Goal: Task Accomplishment & Management: Manage account settings

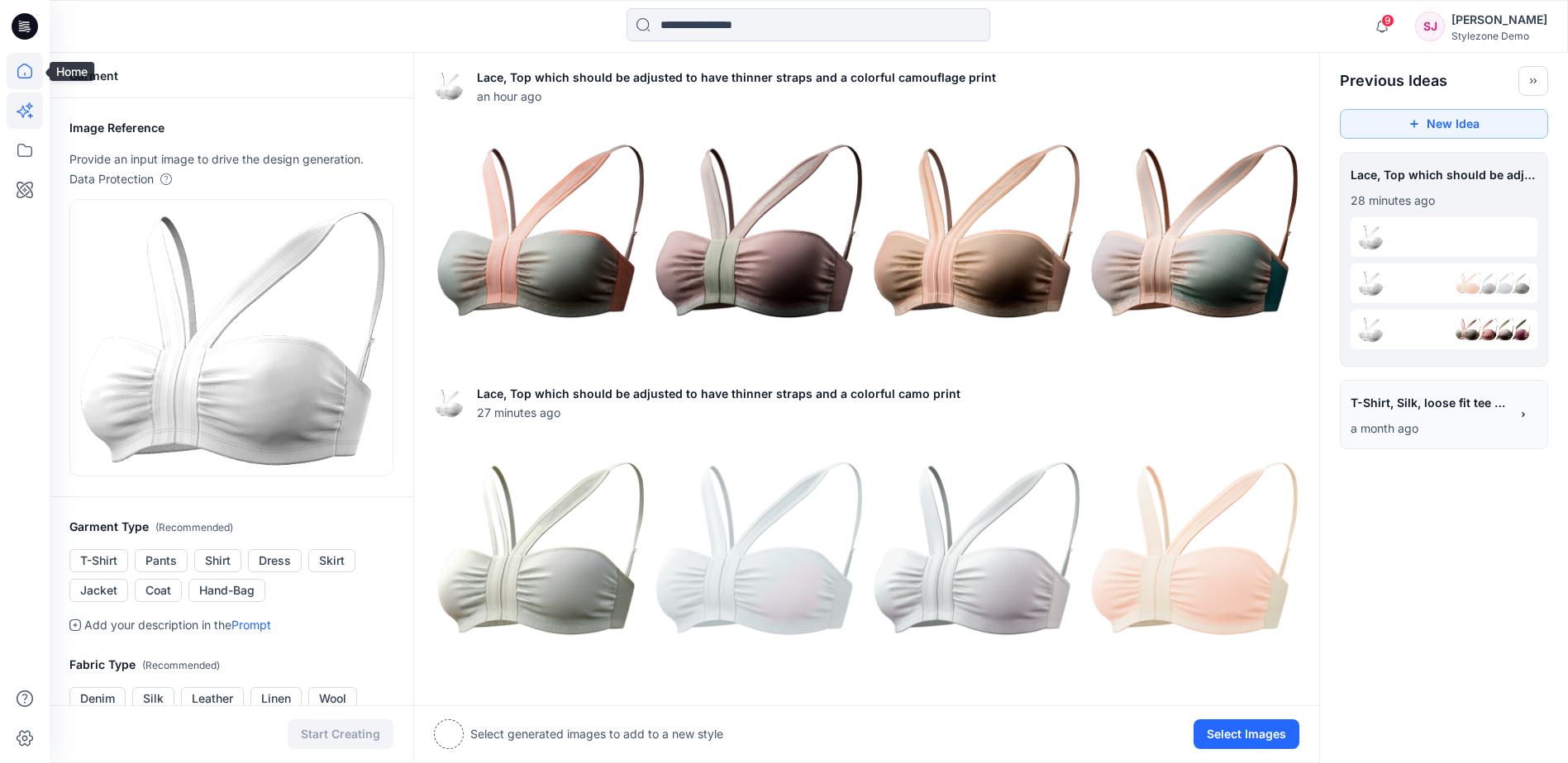
click at [27, 78] on icon at bounding box center [25, 72] width 15 height 15
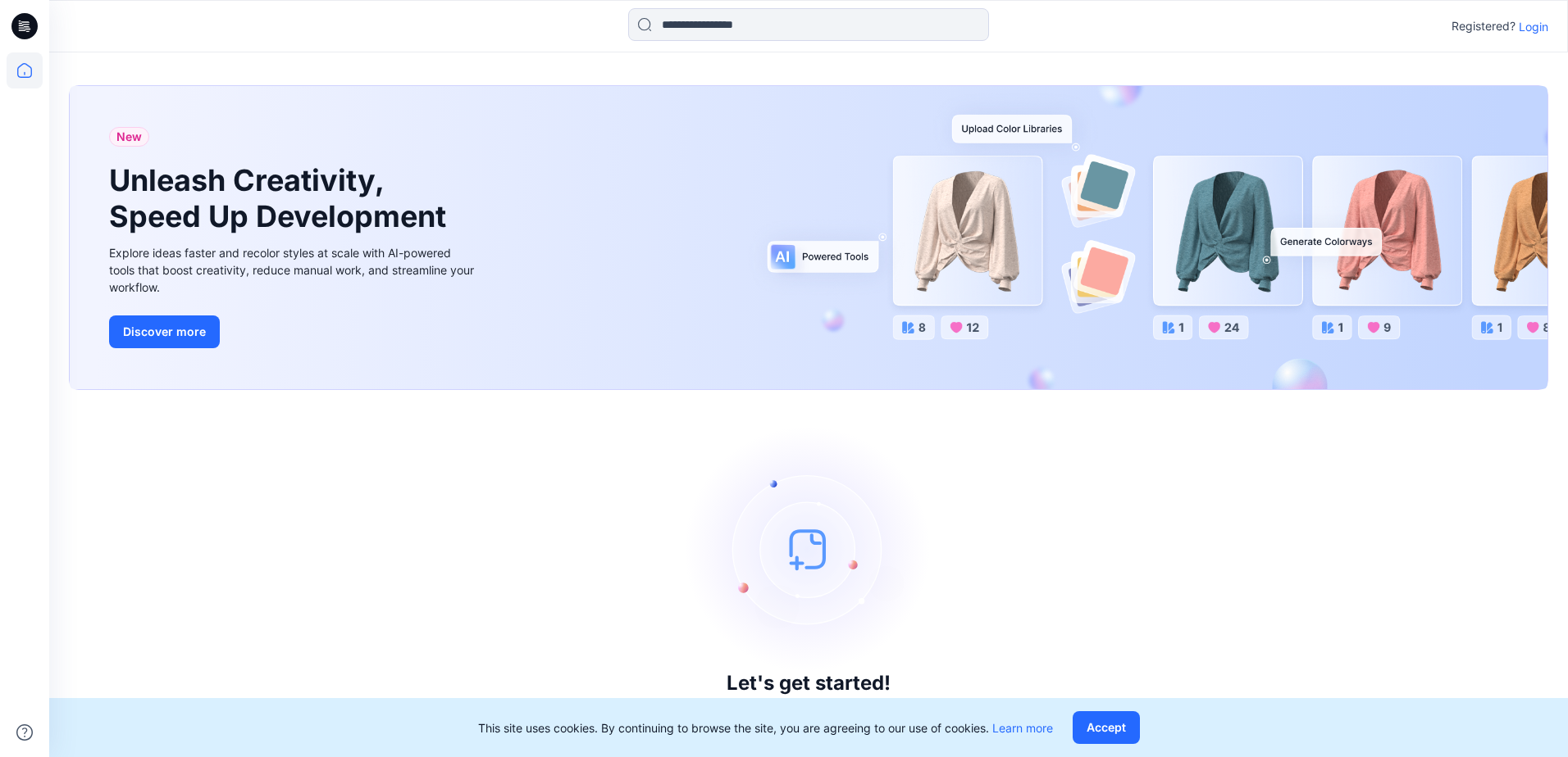
click at [1544, 25] on p "Login" at bounding box center [1533, 27] width 29 height 17
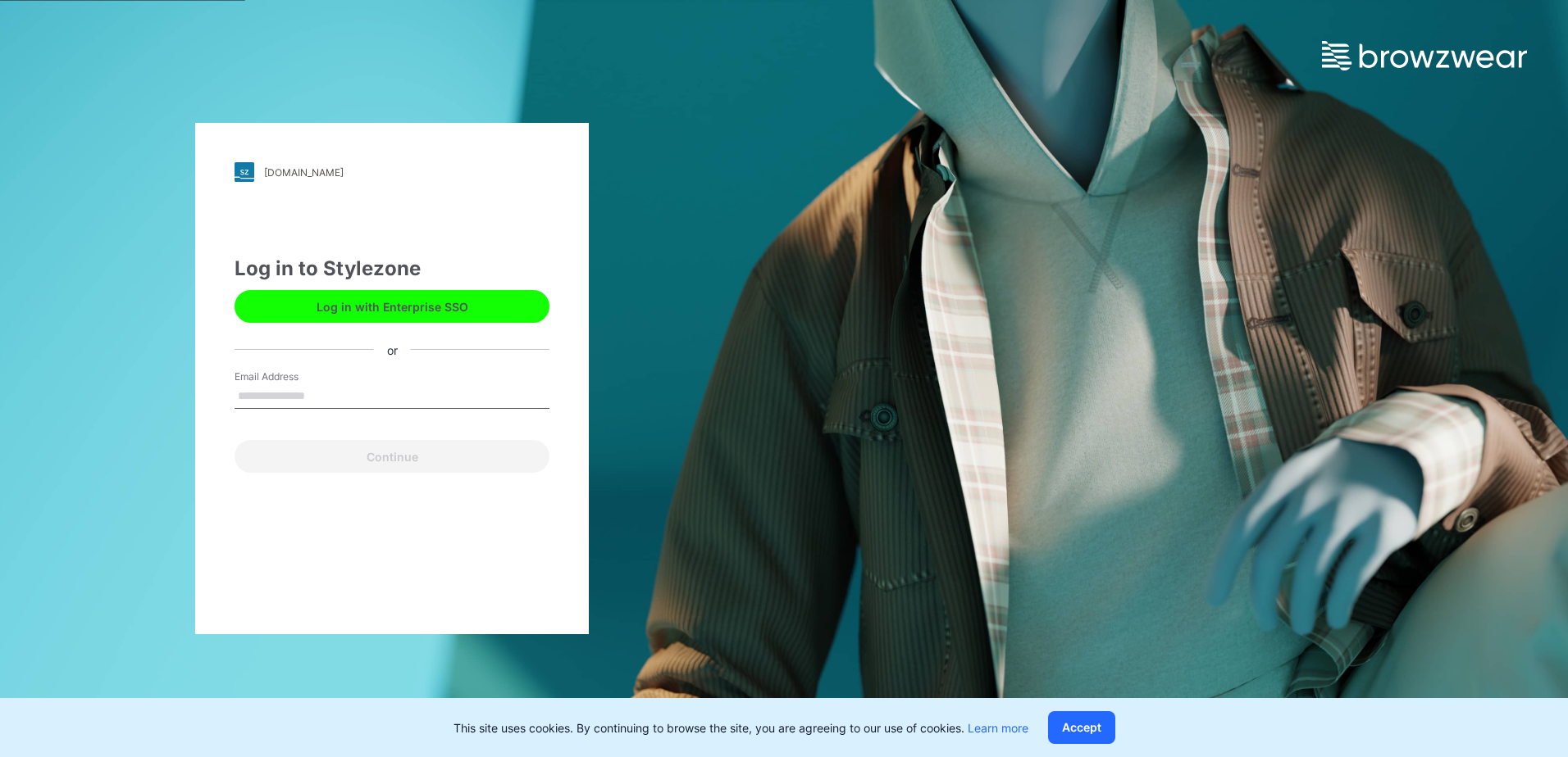
click at [506, 306] on button "Log in with Enterprise SSO" at bounding box center [392, 306] width 315 height 33
click at [378, 384] on div "Email Address" at bounding box center [392, 394] width 315 height 49
click at [360, 393] on input "Email Address" at bounding box center [392, 397] width 315 height 25
type input "**********"
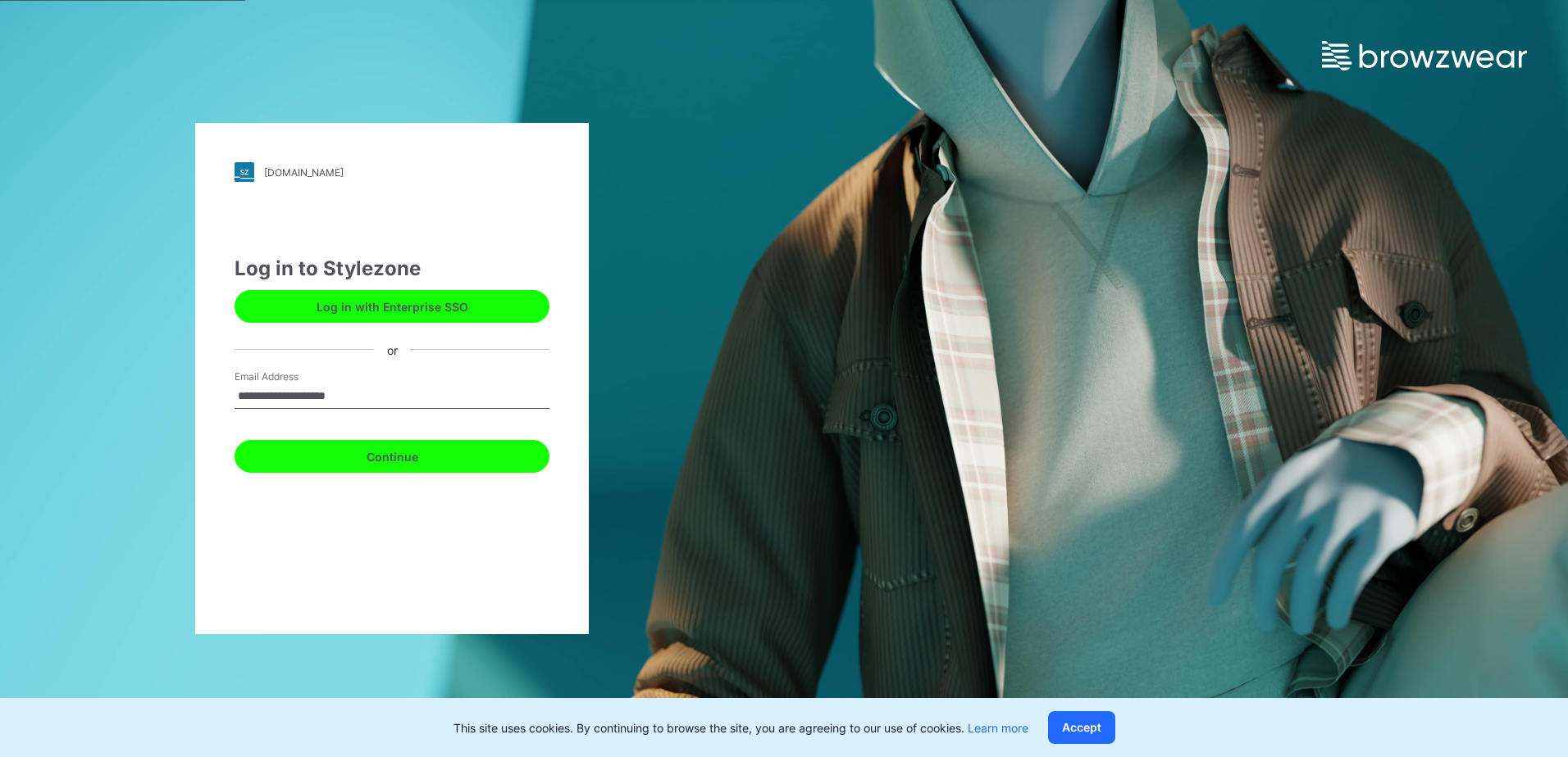
click at [415, 456] on button "Continue" at bounding box center [392, 456] width 315 height 33
